Goal: Navigation & Orientation: Find specific page/section

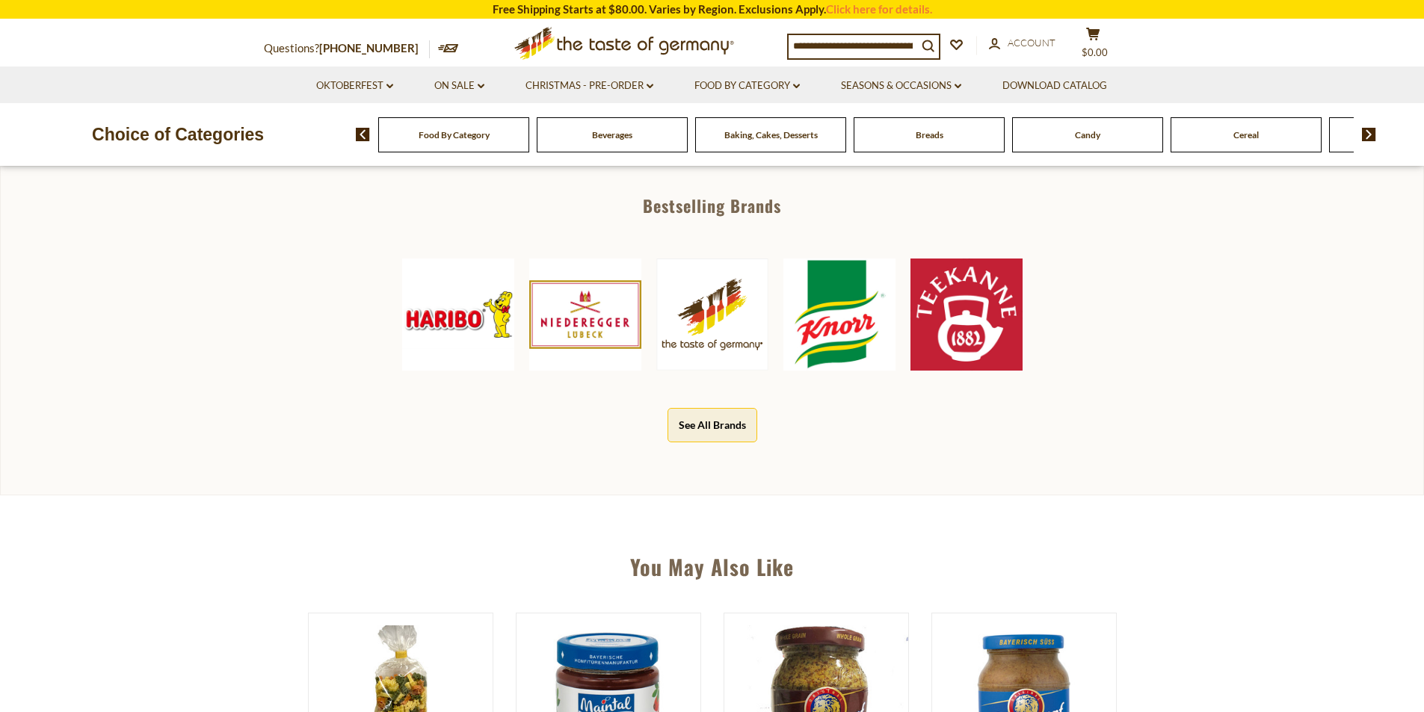
scroll to position [673, 0]
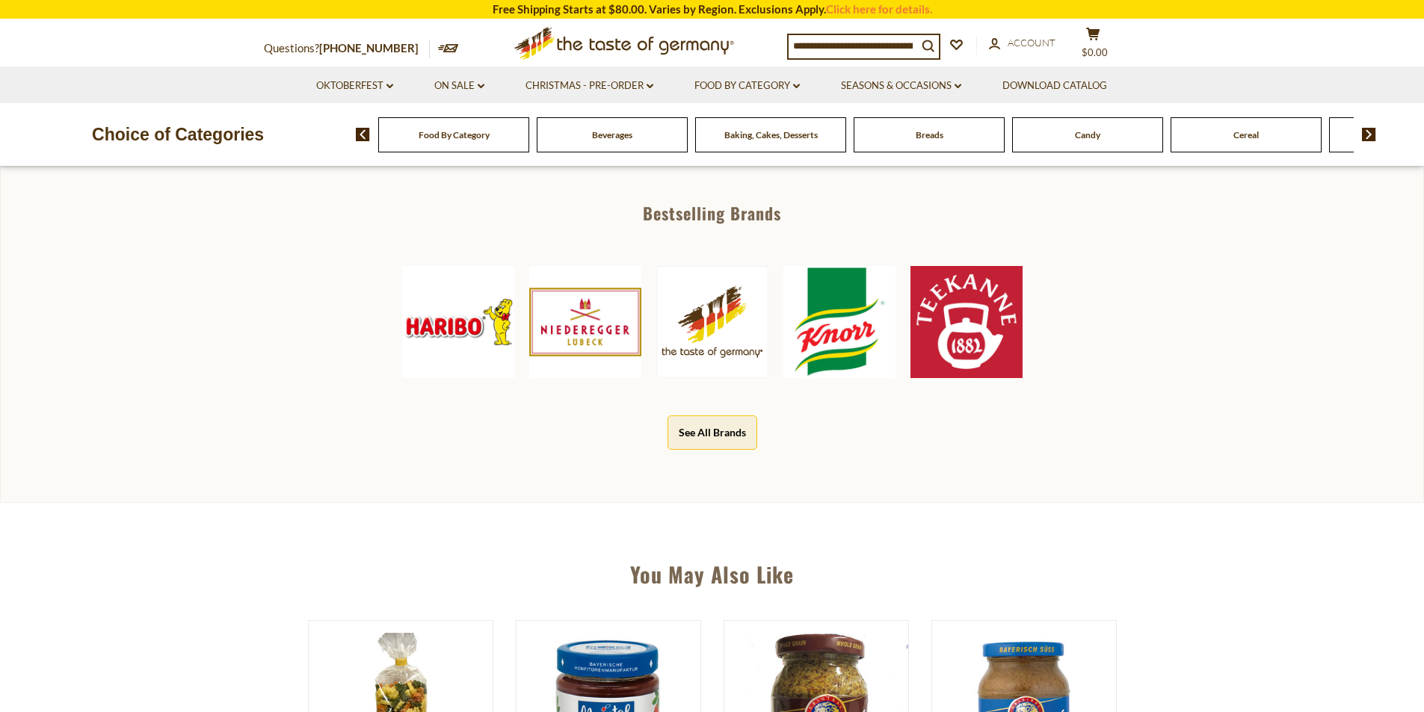
click at [740, 422] on button "See All Brands" at bounding box center [712, 433] width 90 height 34
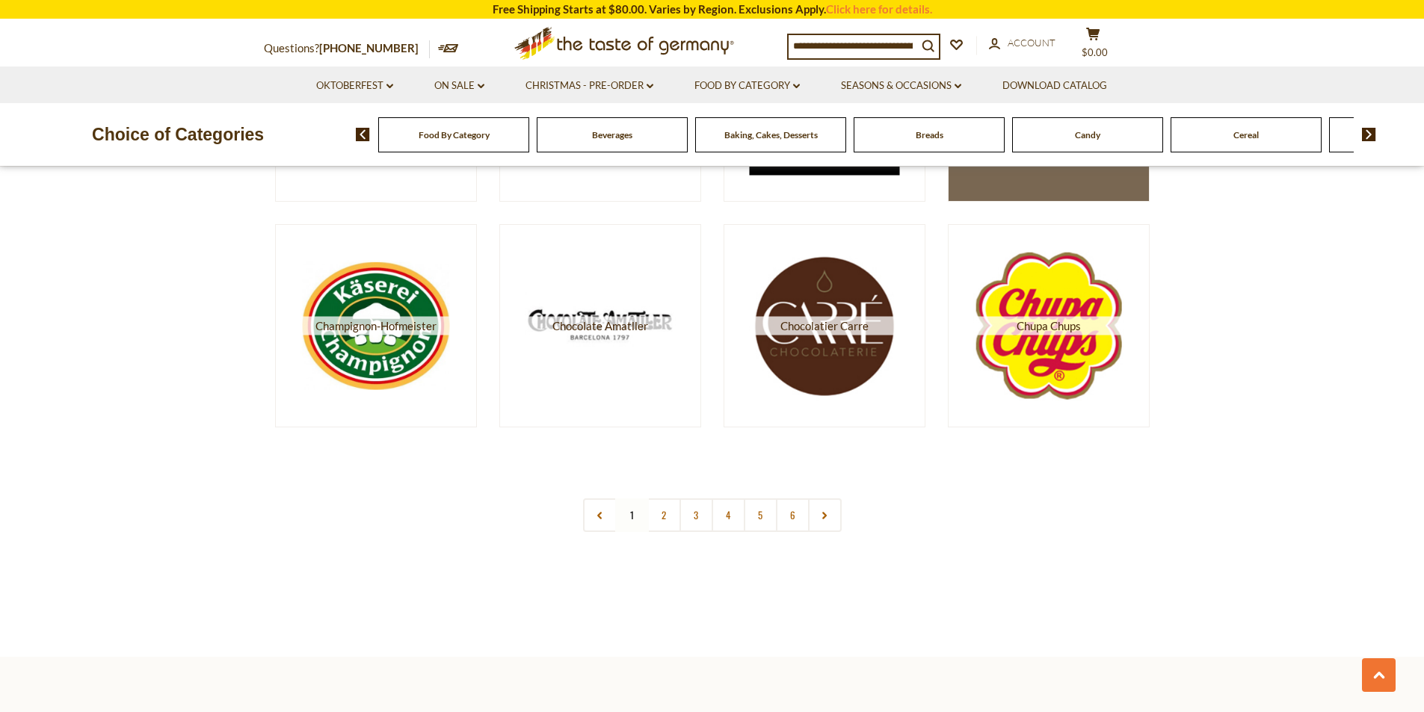
scroll to position [2765, 0]
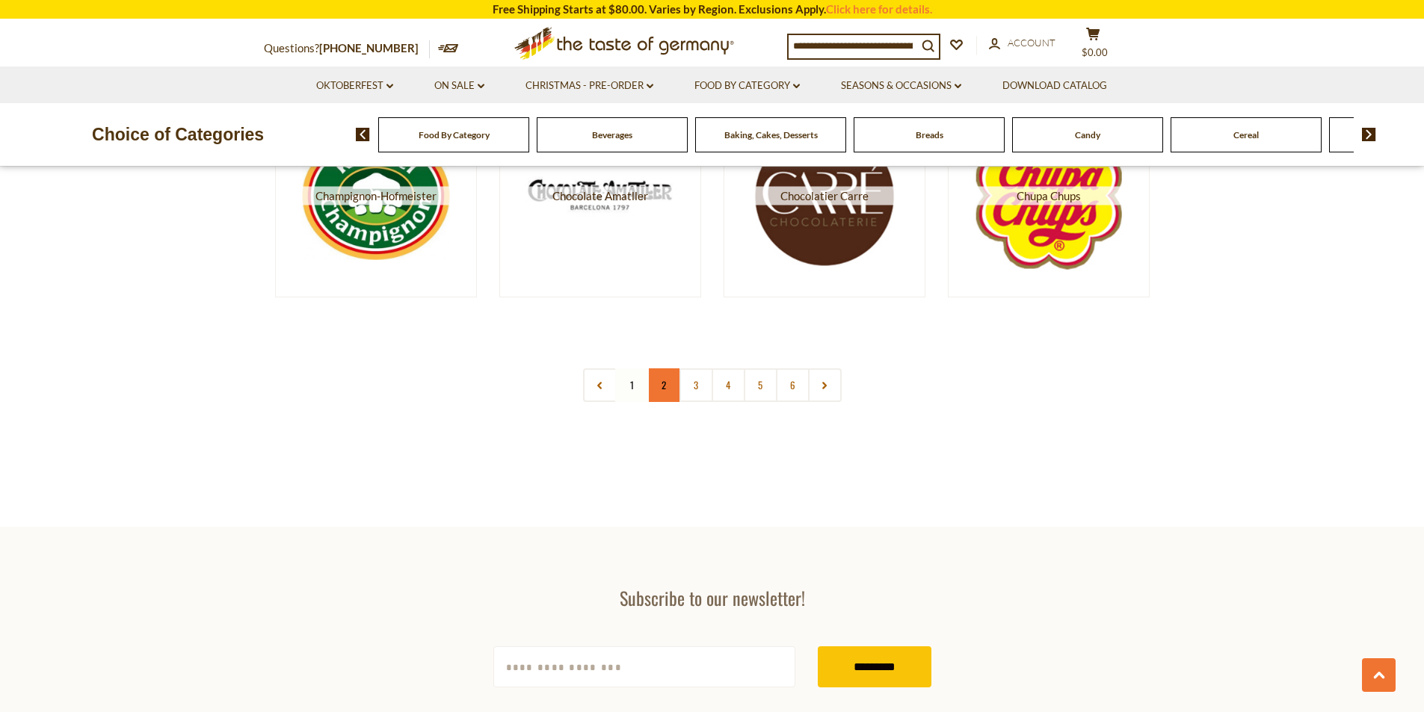
click at [676, 389] on link "2" at bounding box center [664, 385] width 34 height 34
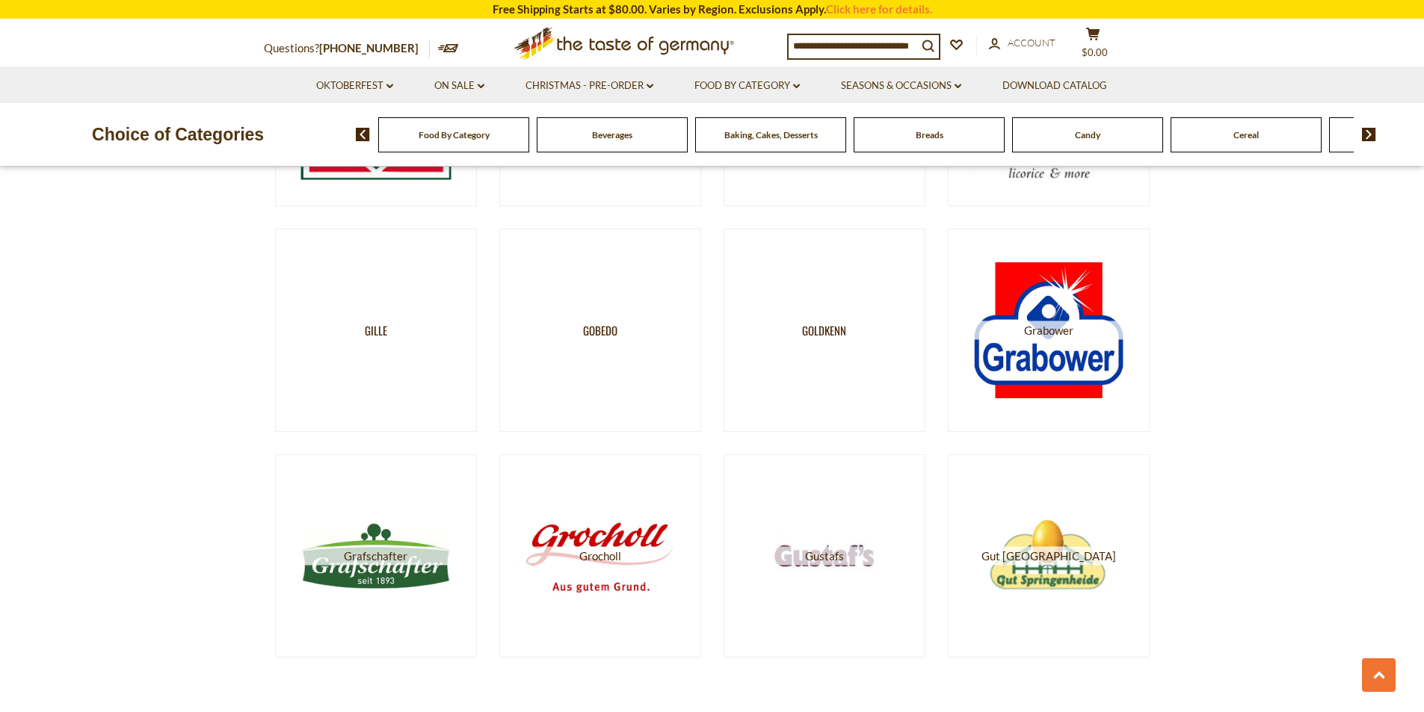
scroll to position [2541, 0]
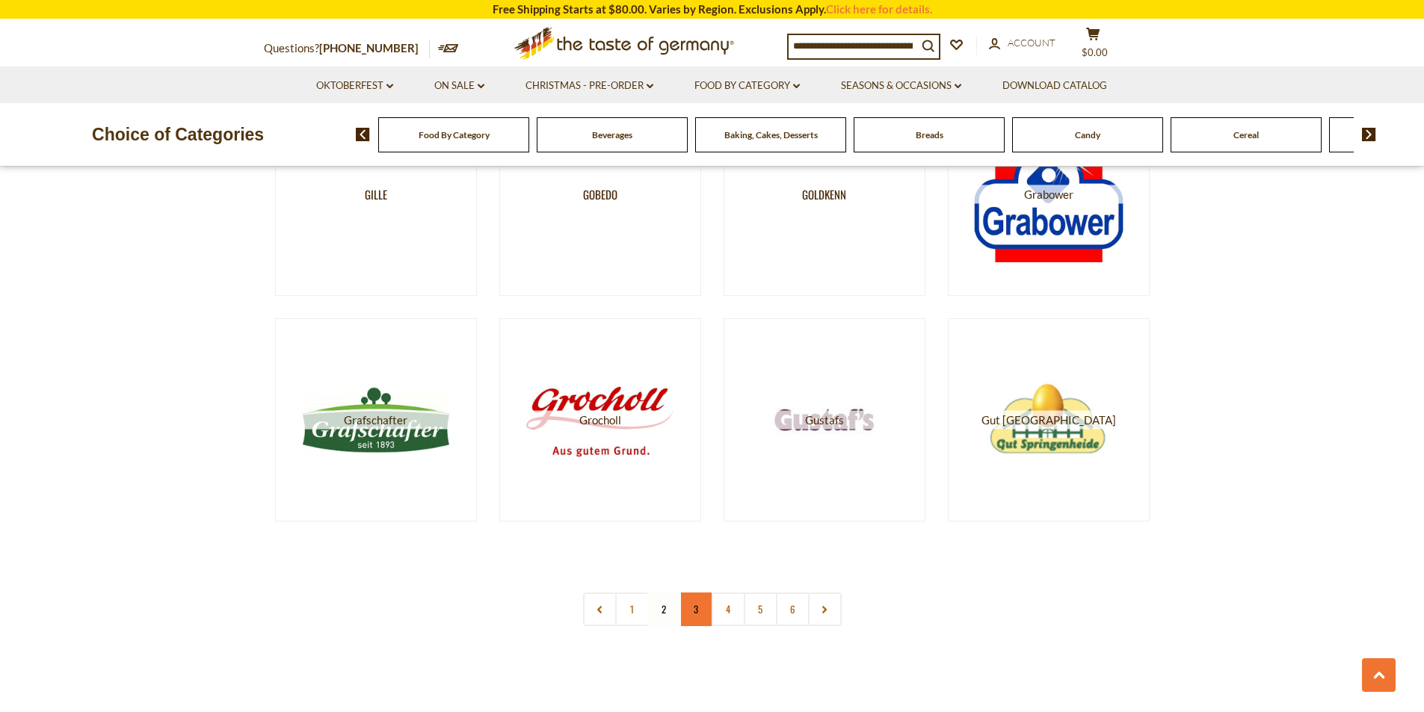
click at [703, 606] on link "3" at bounding box center [696, 610] width 34 height 34
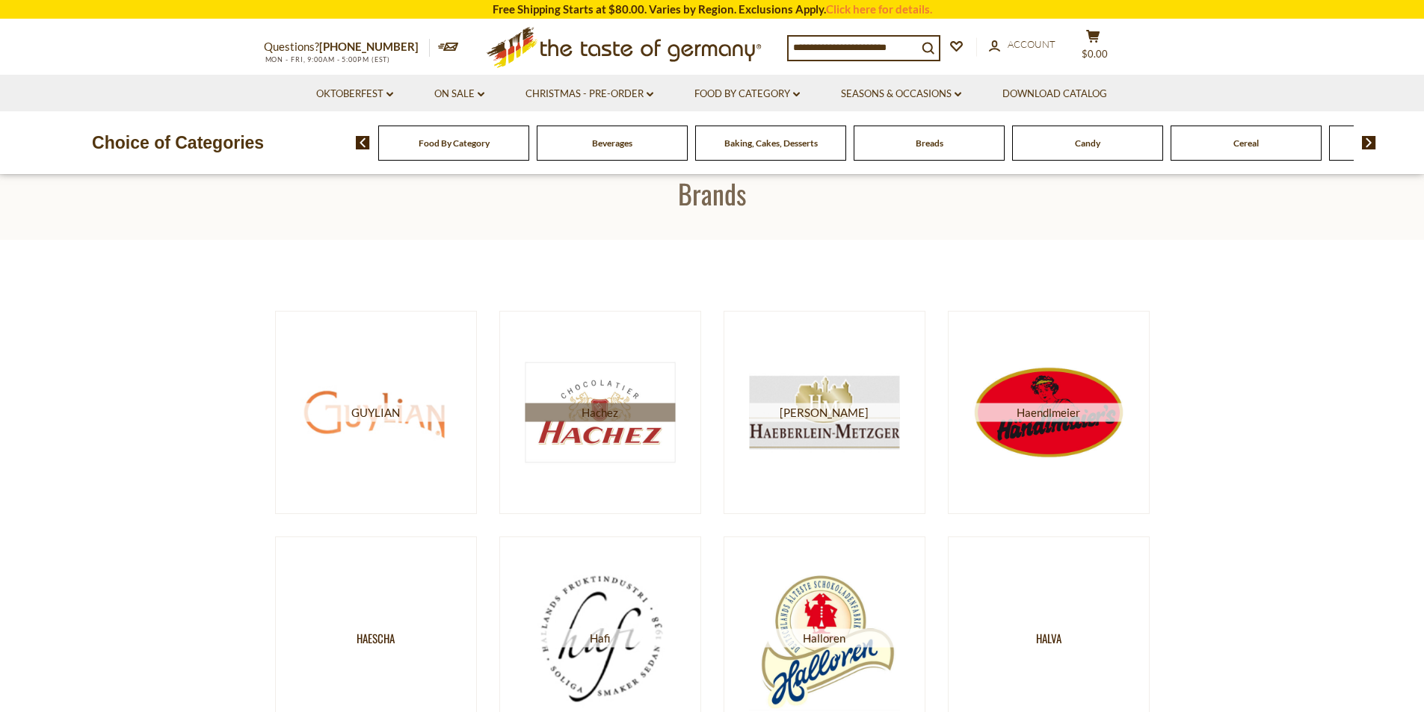
scroll to position [149, 0]
